Goal: Navigation & Orientation: Understand site structure

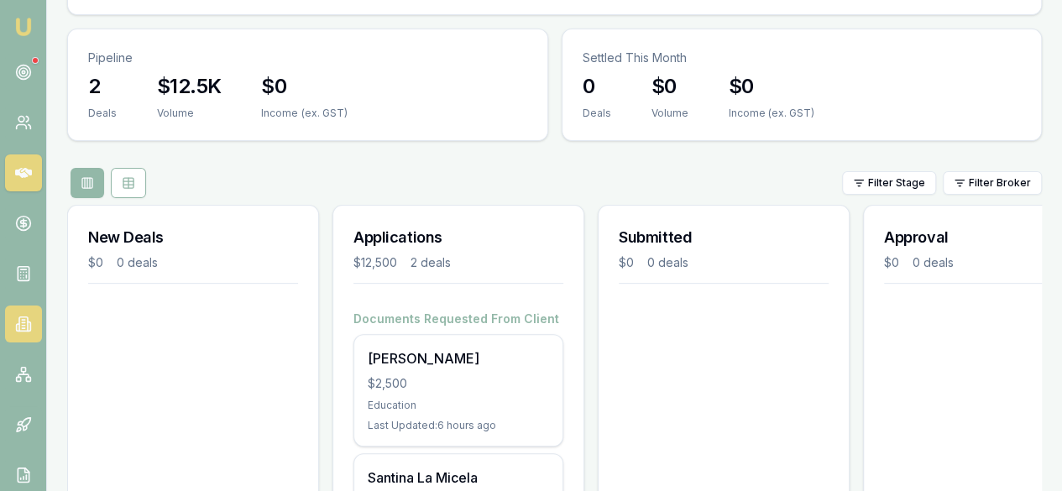
scroll to position [201, 0]
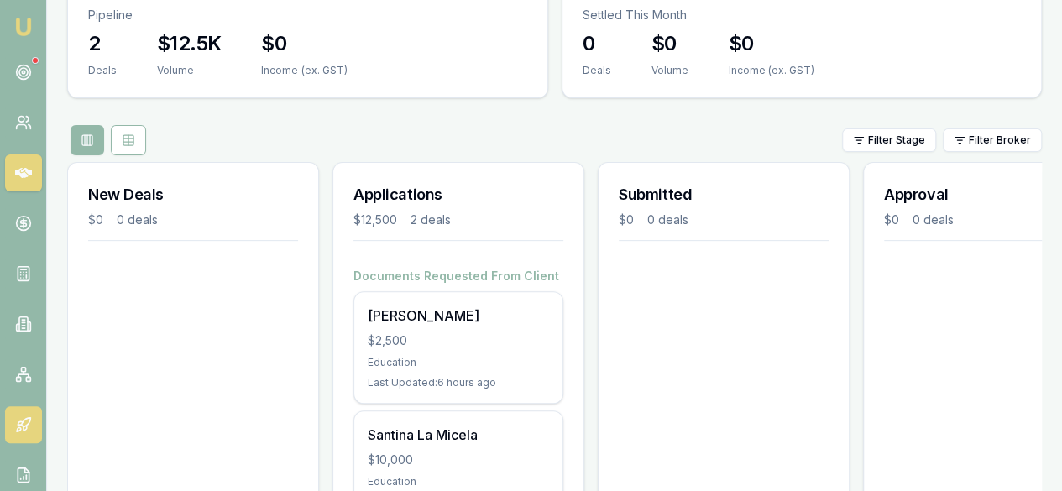
click at [20, 425] on icon at bounding box center [20, 422] width 5 height 3
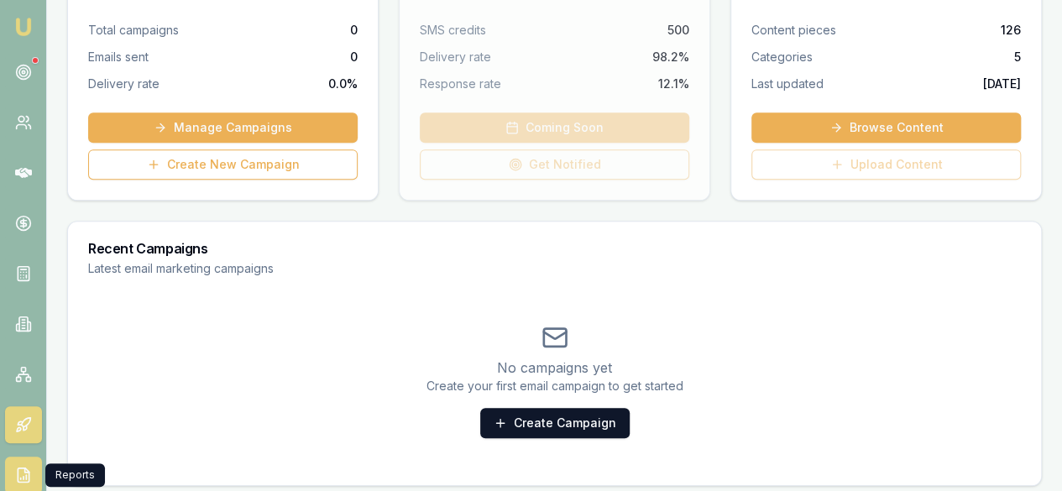
scroll to position [342, 0]
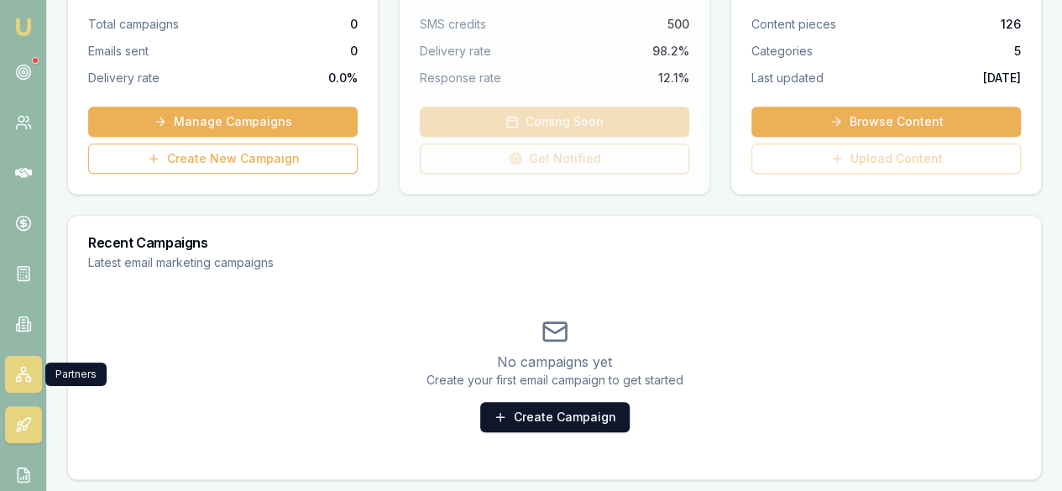
click at [23, 368] on icon at bounding box center [23, 374] width 17 height 17
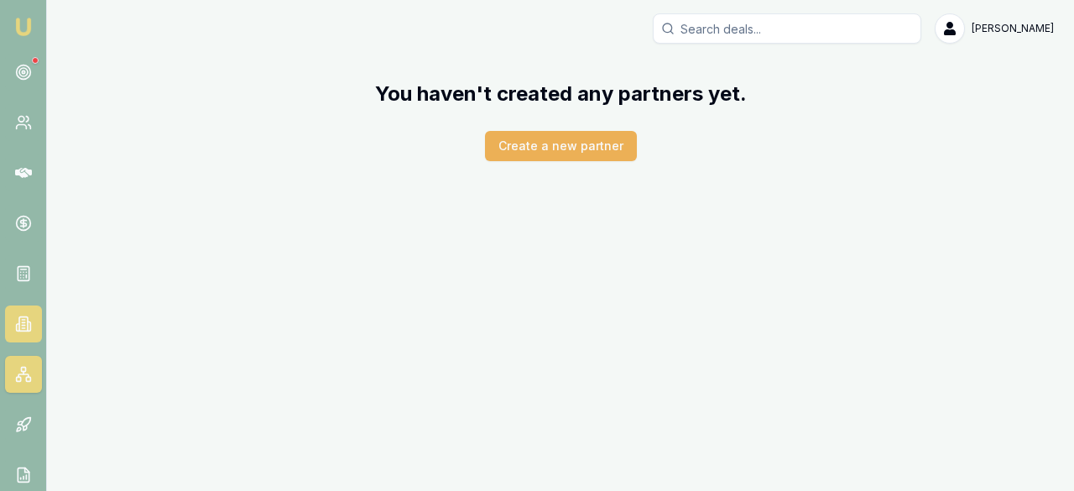
click at [15, 324] on icon at bounding box center [23, 324] width 17 height 17
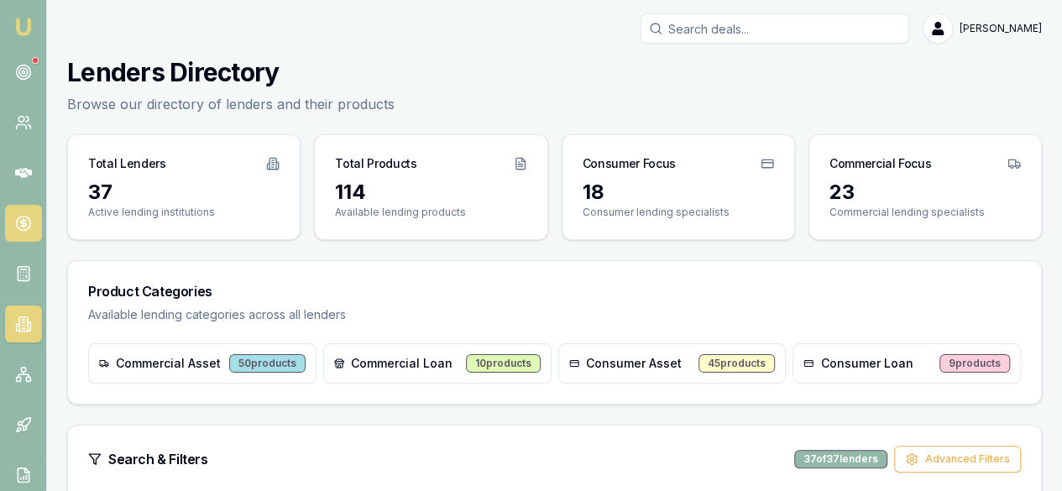
click at [19, 207] on link at bounding box center [23, 223] width 37 height 37
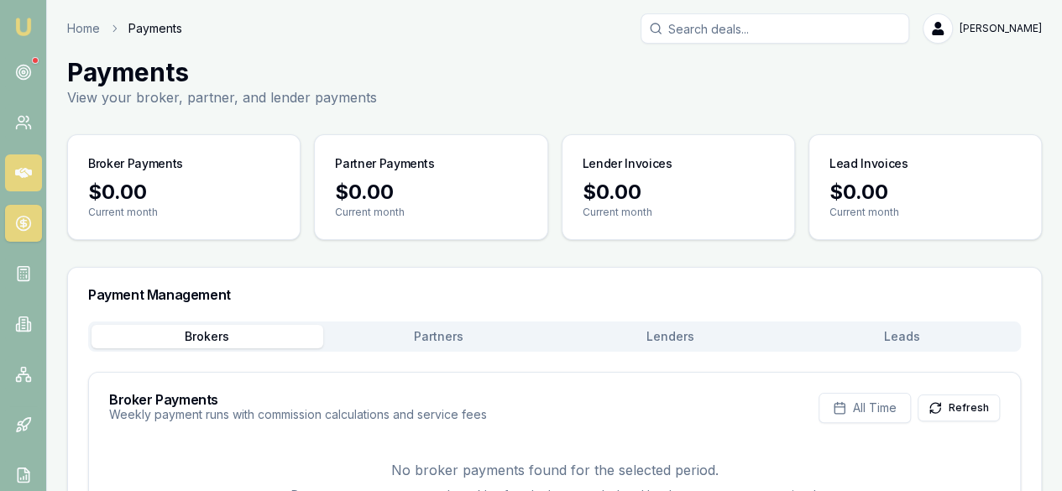
click at [25, 172] on icon at bounding box center [23, 172] width 17 height 17
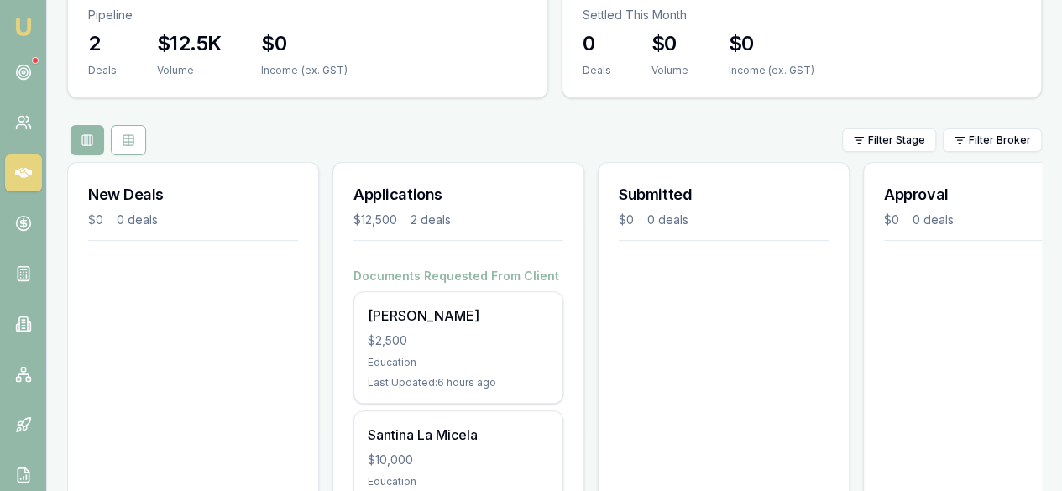
scroll to position [0, 31]
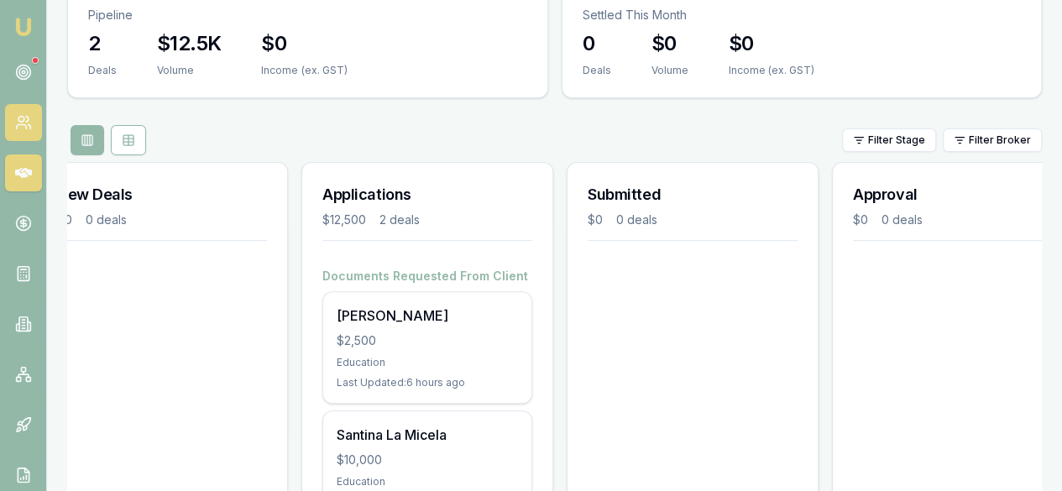
click at [29, 125] on icon at bounding box center [29, 127] width 3 height 4
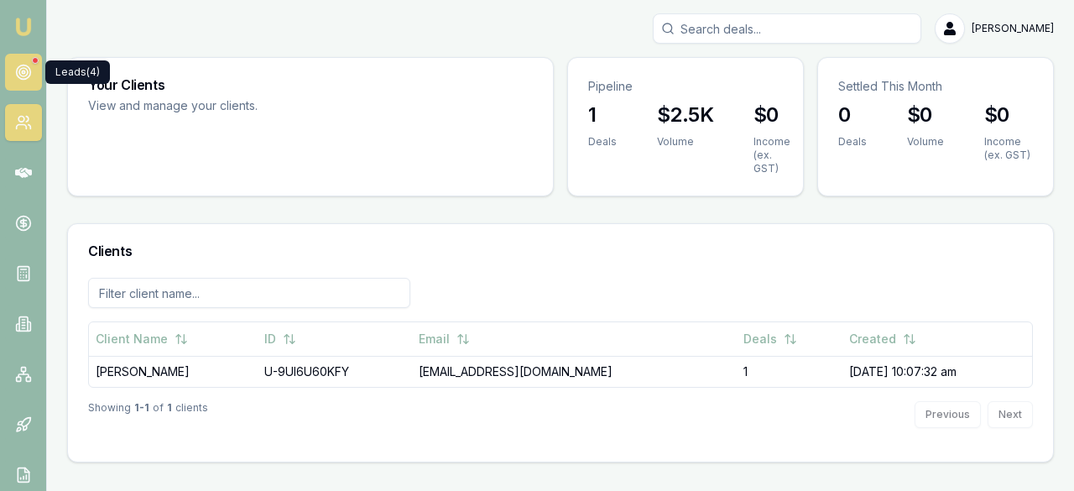
click at [29, 74] on icon at bounding box center [23, 72] width 17 height 17
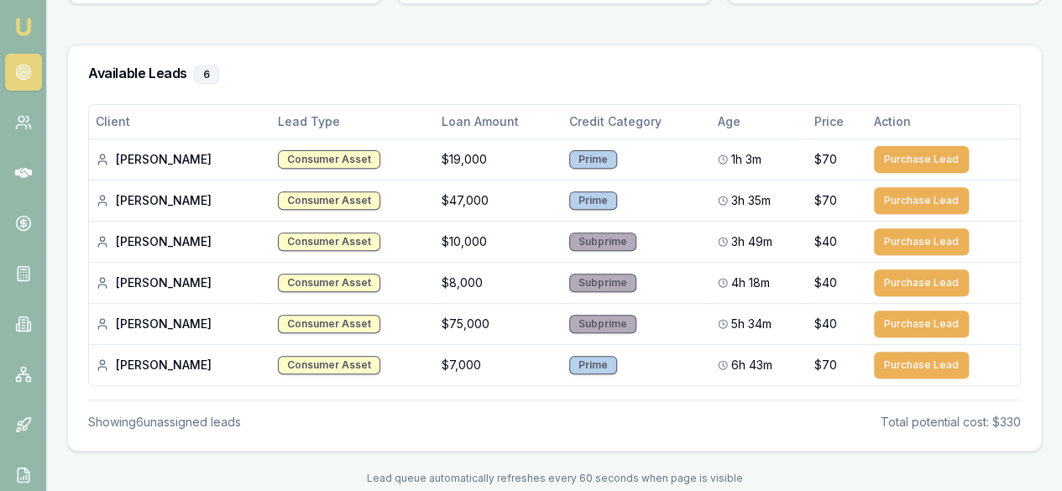
scroll to position [249, 0]
